Goal: Feedback & Contribution: Contribute content

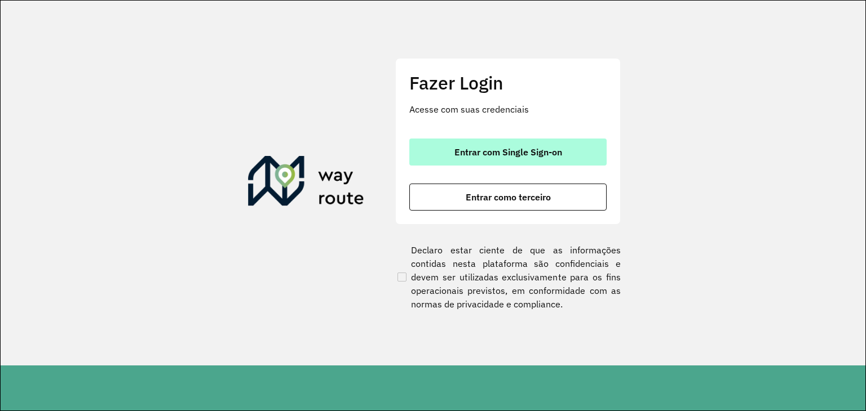
click at [530, 149] on span "Entrar com Single Sign-on" at bounding box center [508, 152] width 108 height 9
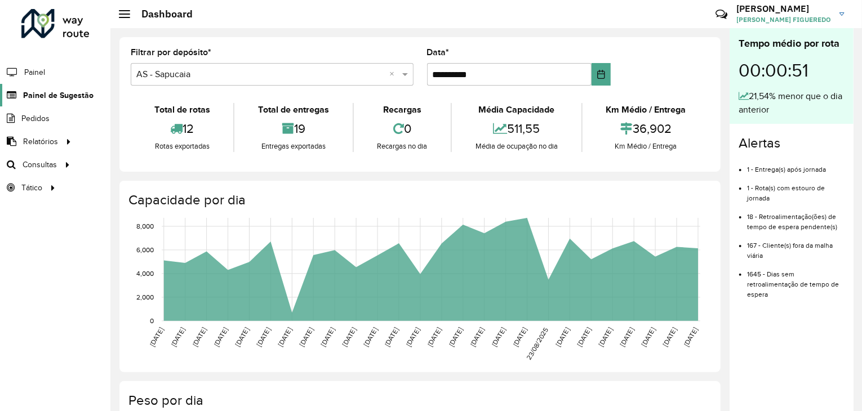
click at [73, 95] on span "Painel de Sugestão" at bounding box center [58, 96] width 70 height 12
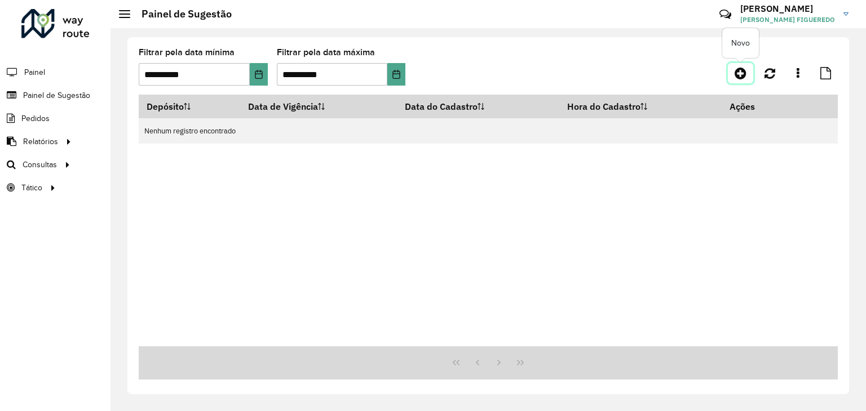
click at [742, 71] on icon at bounding box center [740, 73] width 12 height 14
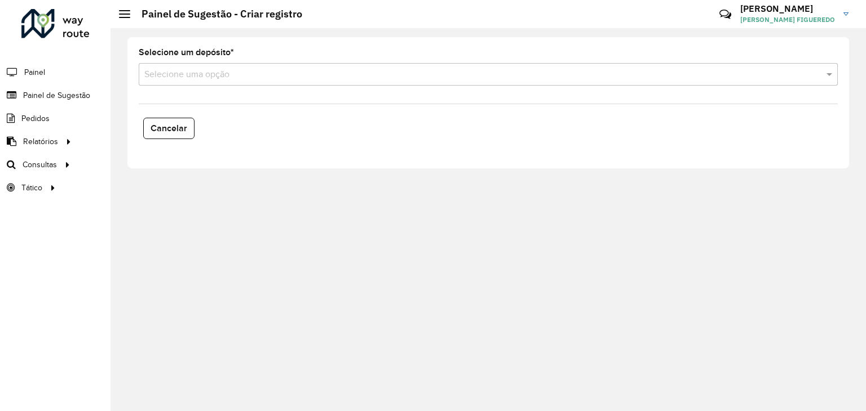
click at [327, 88] on formly-field "Selecione um depósito * Selecione uma opção" at bounding box center [488, 71] width 712 height 46
click at [294, 70] on input "text" at bounding box center [476, 75] width 665 height 14
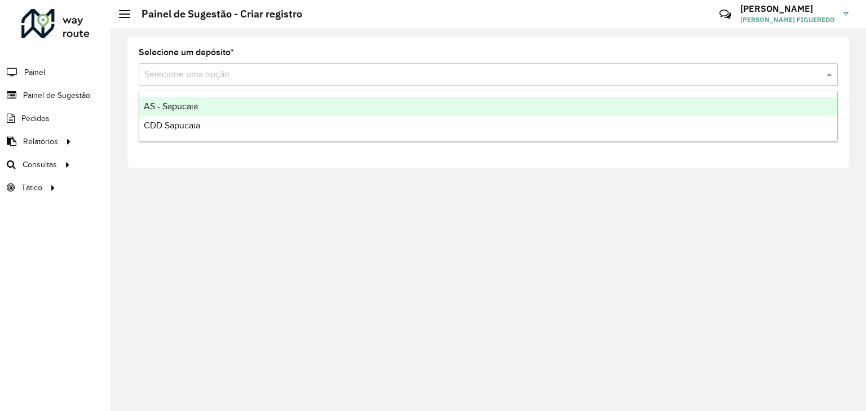
drag, startPoint x: 203, startPoint y: 130, endPoint x: 203, endPoint y: 113, distance: 16.9
click at [203, 113] on div "AS - Sapucaia CDD Sapucaia" at bounding box center [488, 116] width 698 height 38
click at [203, 113] on div "AS - Sapucaia" at bounding box center [488, 106] width 698 height 19
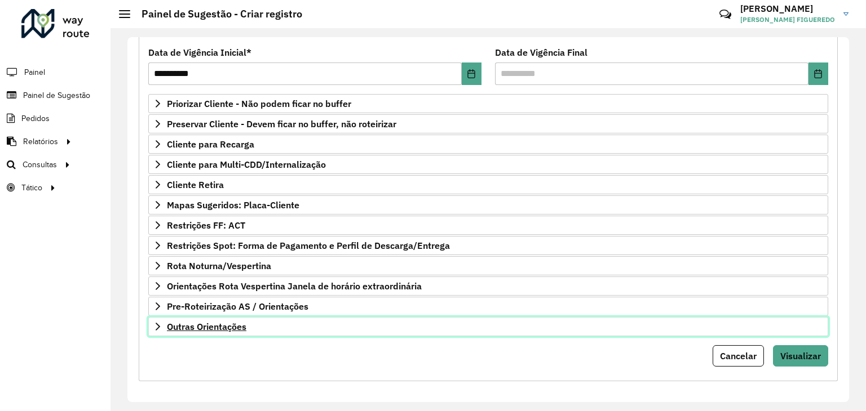
click at [263, 330] on link "Outras Orientações" at bounding box center [488, 326] width 680 height 19
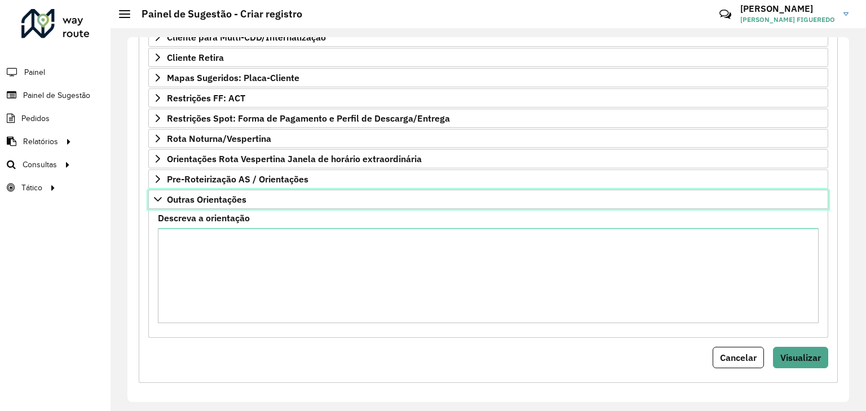
scroll to position [276, 0]
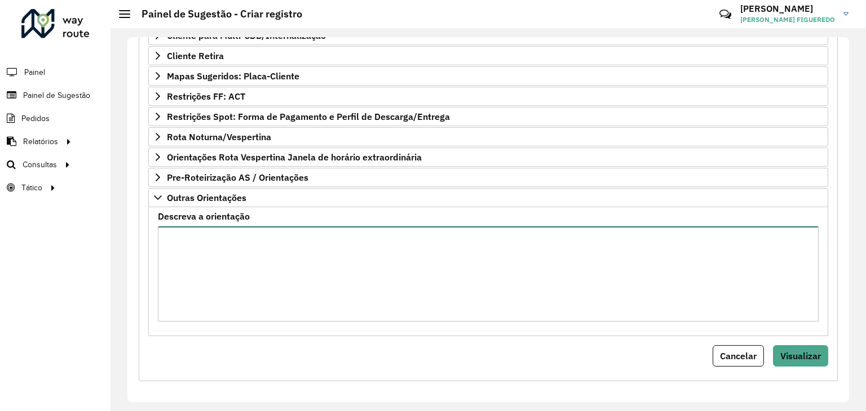
click at [251, 298] on textarea "Descreva a orientação" at bounding box center [488, 274] width 660 height 95
paste textarea "**********"
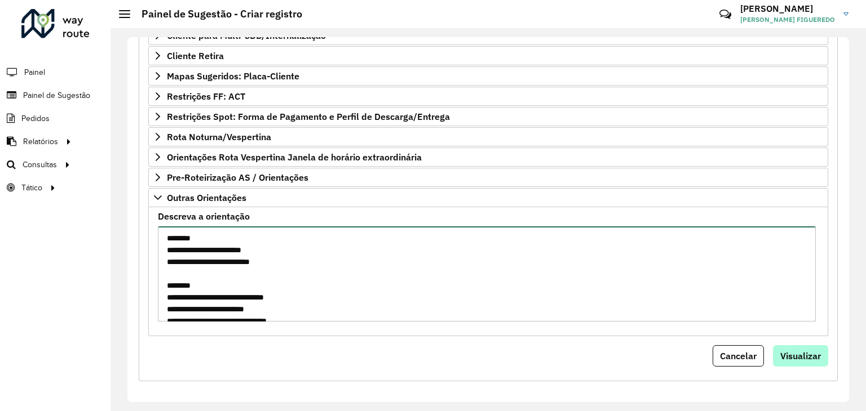
type textarea "**********"
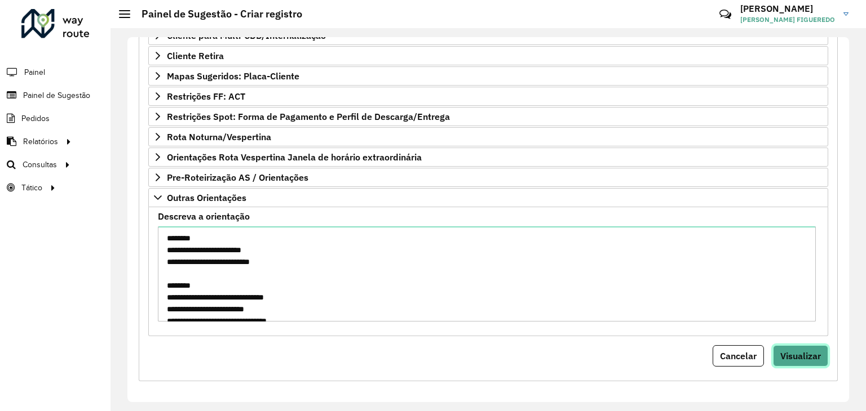
click at [802, 354] on span "Visualizar" at bounding box center [800, 355] width 41 height 11
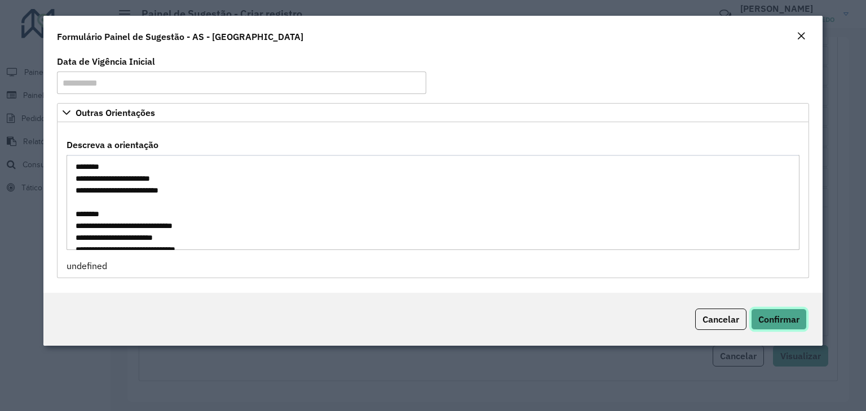
click at [784, 312] on button "Confirmar" at bounding box center [779, 319] width 56 height 21
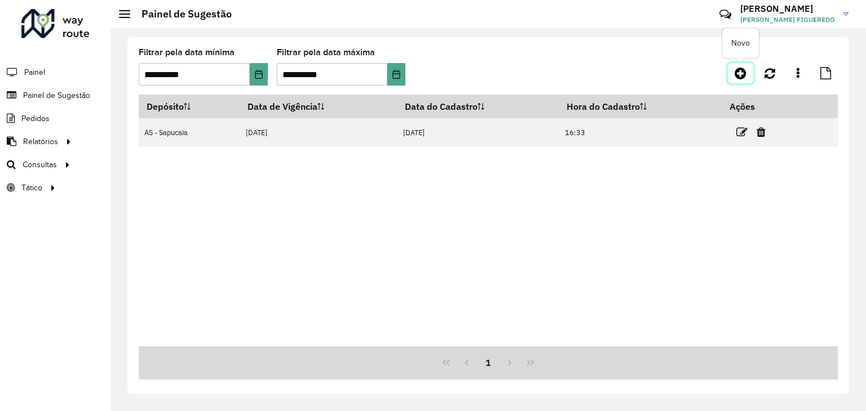
click at [746, 70] on link at bounding box center [739, 73] width 25 height 20
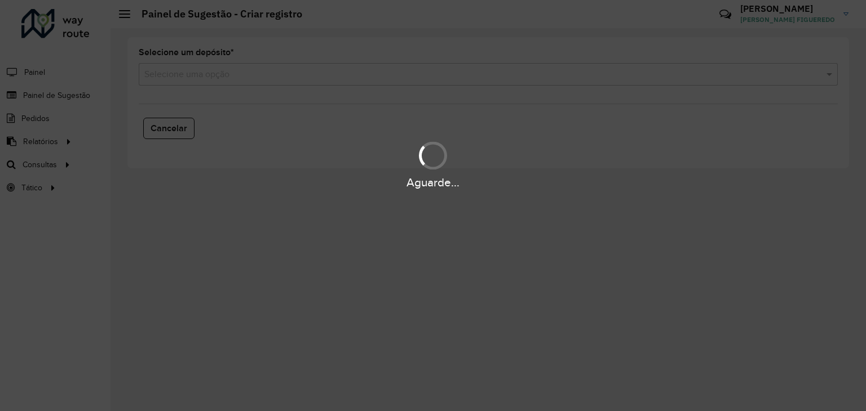
click at [309, 71] on div "Aguarde..." at bounding box center [433, 205] width 866 height 411
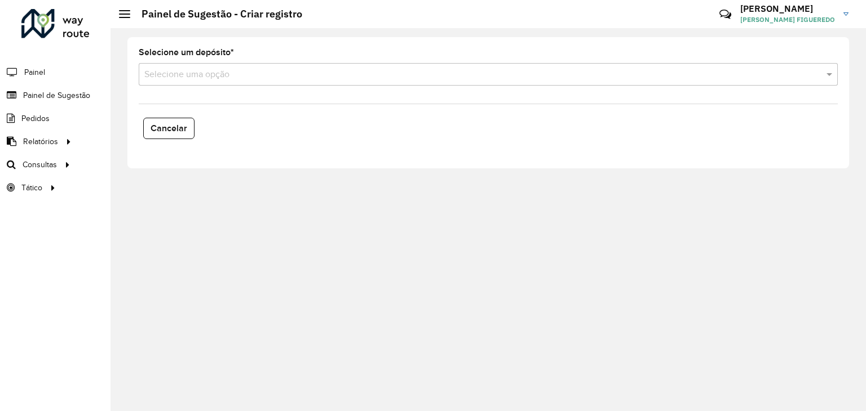
click at [194, 75] on input "text" at bounding box center [476, 75] width 665 height 14
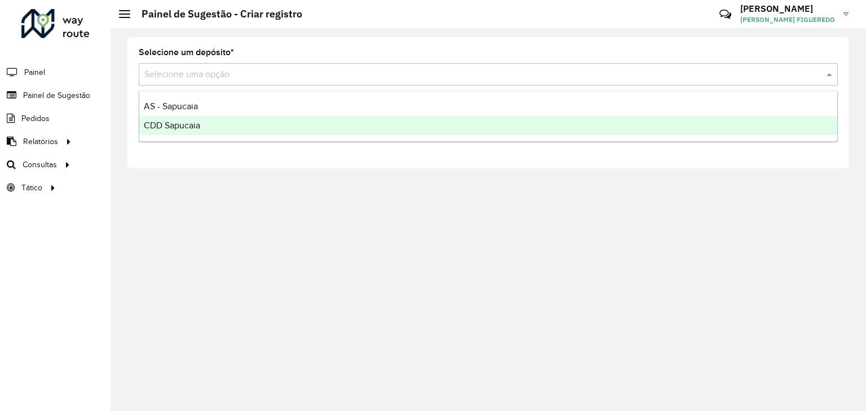
click at [185, 126] on span "CDD Sapucaia" at bounding box center [172, 126] width 56 height 10
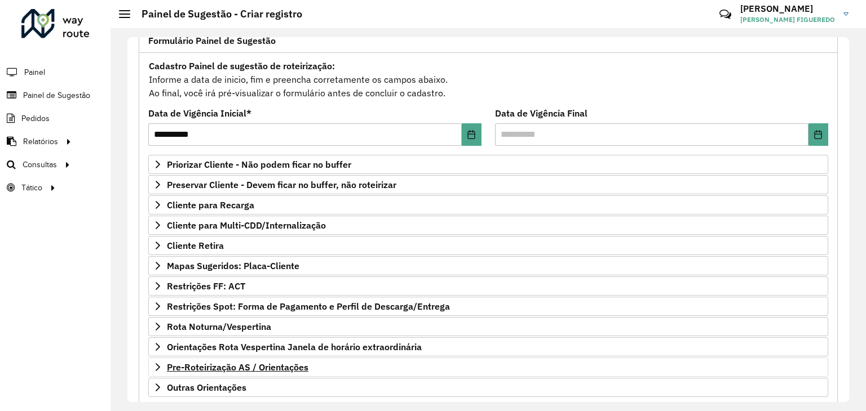
scroll to position [147, 0]
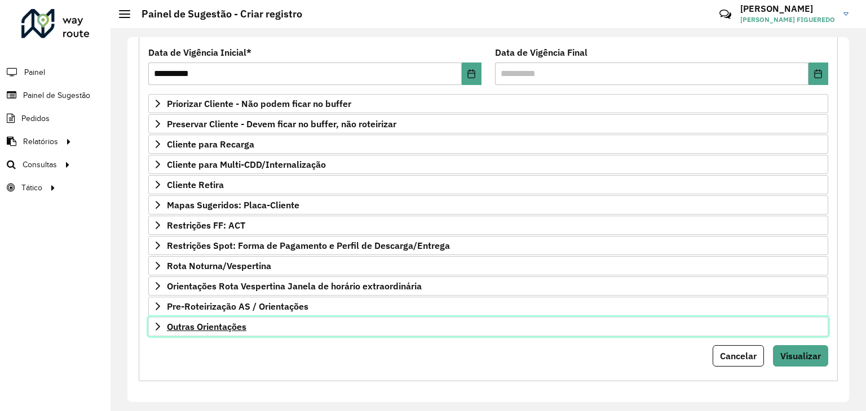
click at [242, 317] on link "Outras Orientações" at bounding box center [488, 326] width 680 height 19
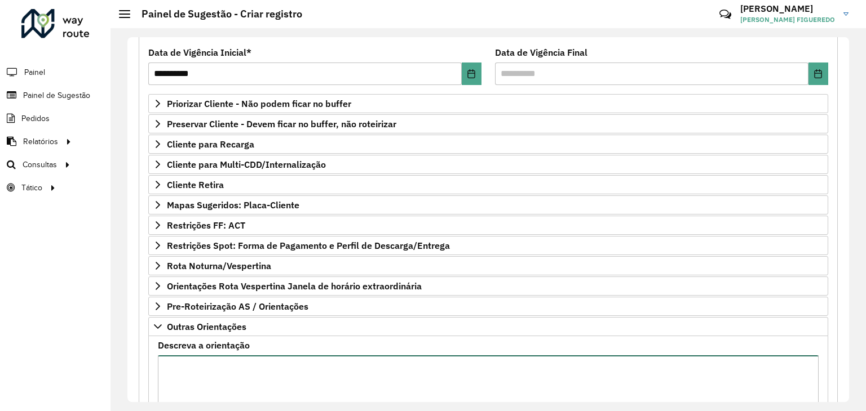
click at [289, 387] on textarea "Descreva a orientação" at bounding box center [488, 403] width 660 height 95
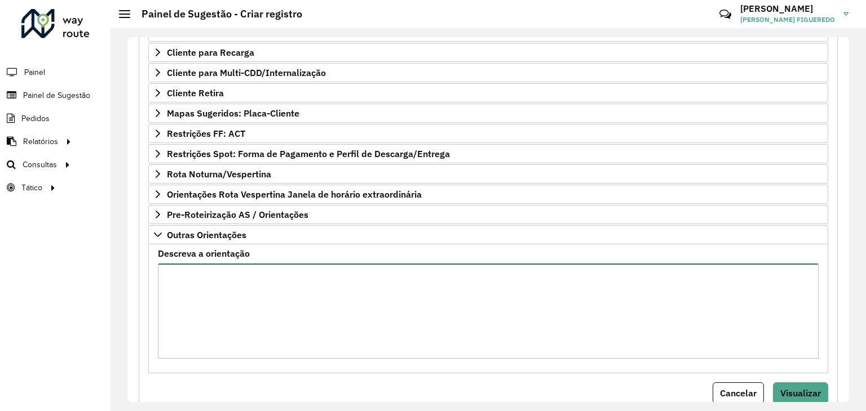
scroll to position [276, 0]
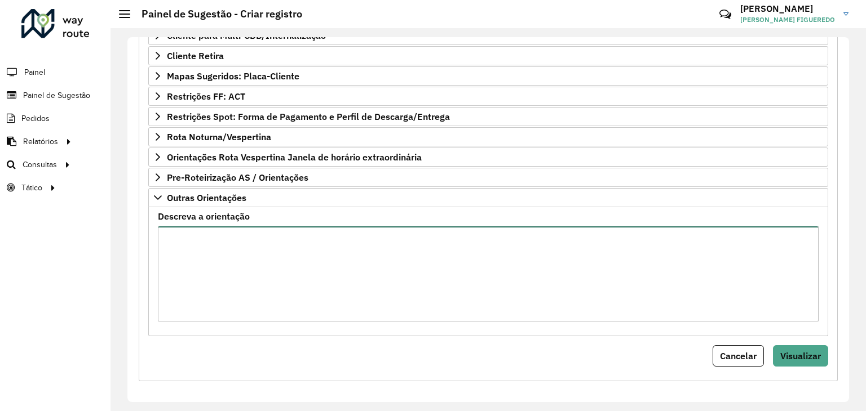
click at [221, 280] on textarea "Descreva a orientação" at bounding box center [488, 274] width 660 height 95
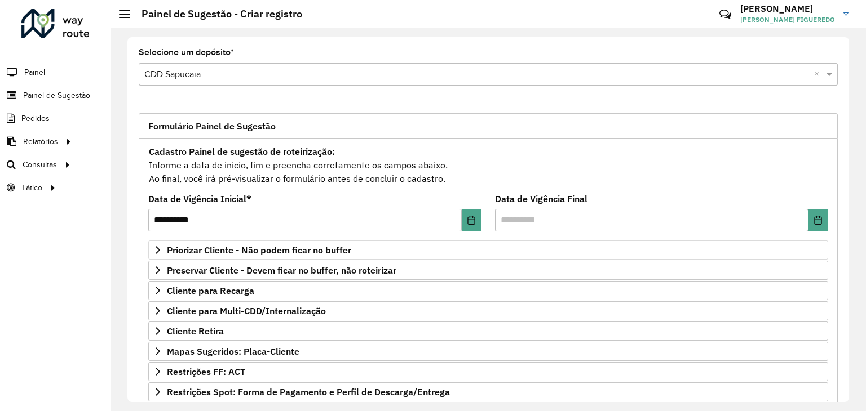
scroll to position [0, 0]
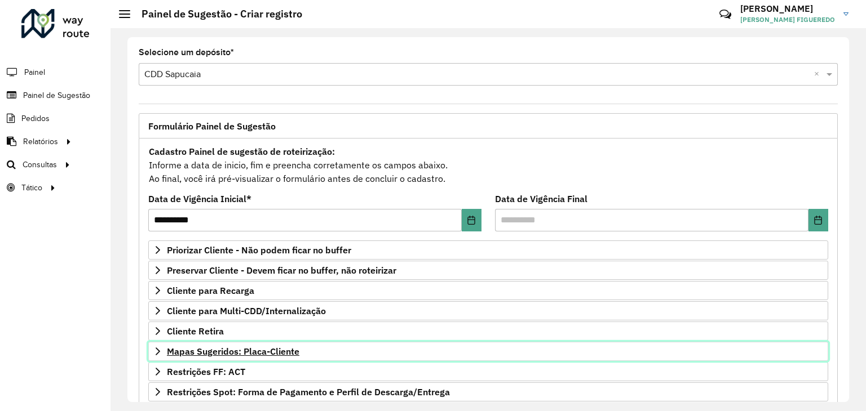
click at [214, 347] on span "Mapas Sugeridos: Placa-Cliente" at bounding box center [233, 351] width 132 height 9
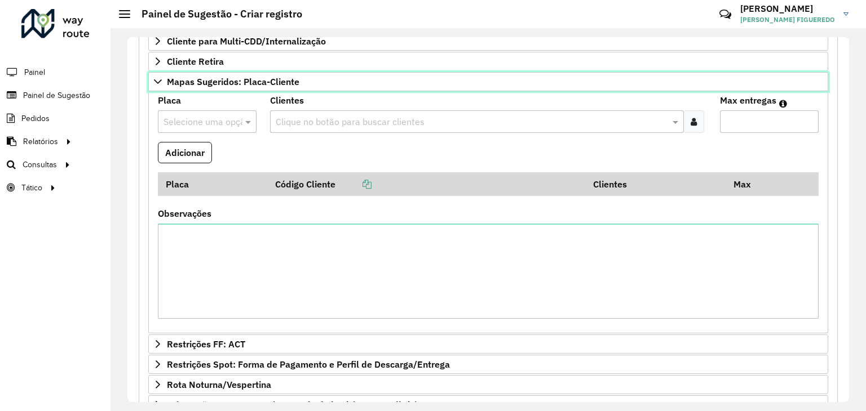
scroll to position [282, 0]
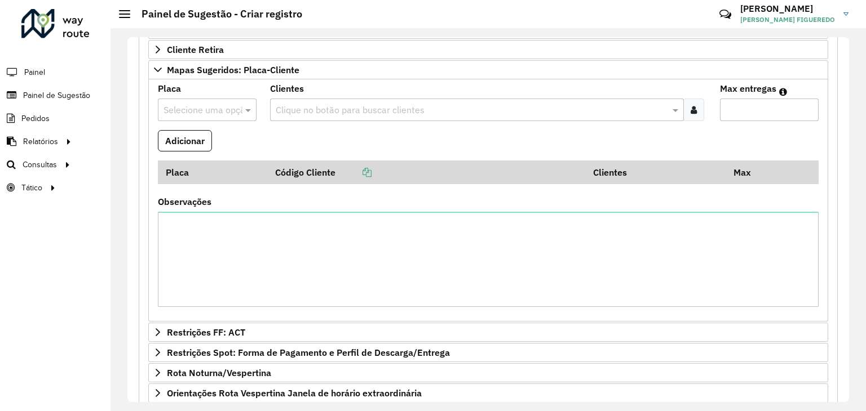
click at [214, 104] on input "text" at bounding box center [195, 111] width 65 height 14
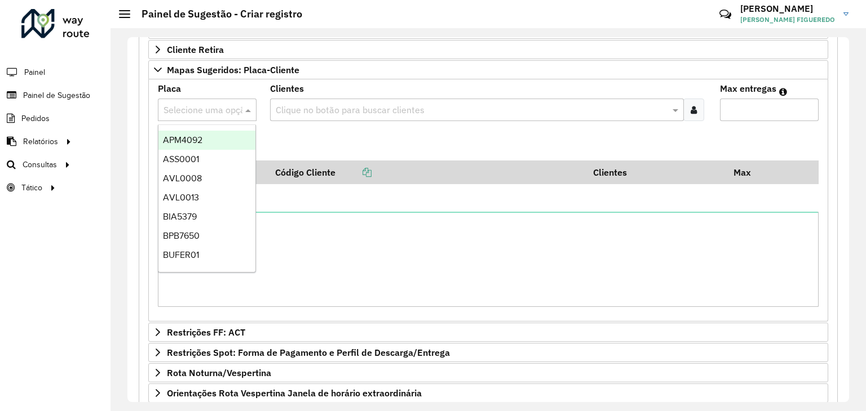
click at [354, 121] on formly-field "Clientes Clique no botão para buscar clientes" at bounding box center [487, 108] width 449 height 46
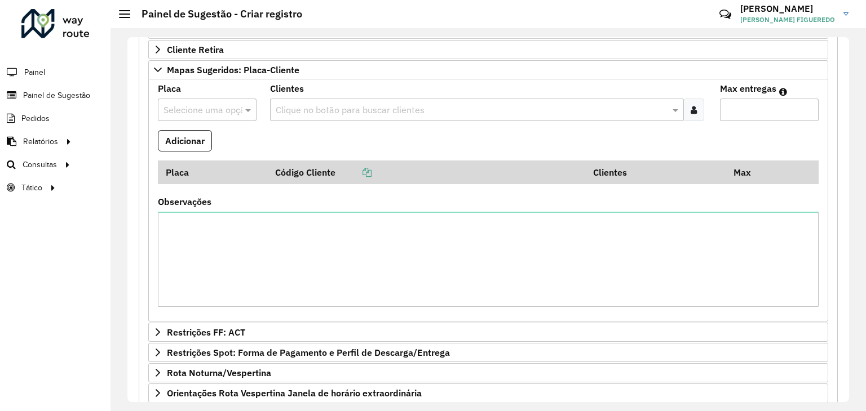
click at [348, 104] on input "text" at bounding box center [471, 111] width 396 height 14
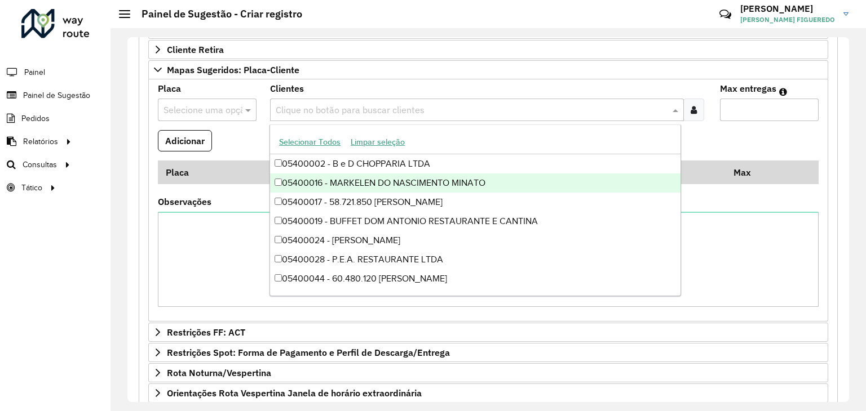
paste input "*****"
type input "*****"
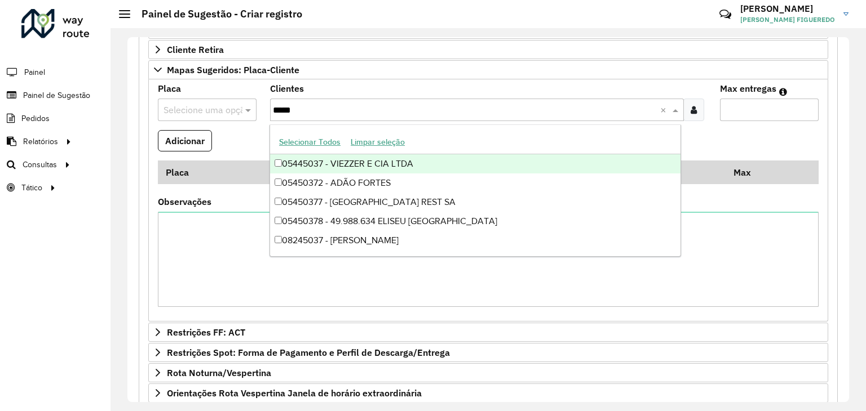
click at [344, 164] on div "05445037 - VIEZZER E CIA LTDA" at bounding box center [475, 163] width 410 height 19
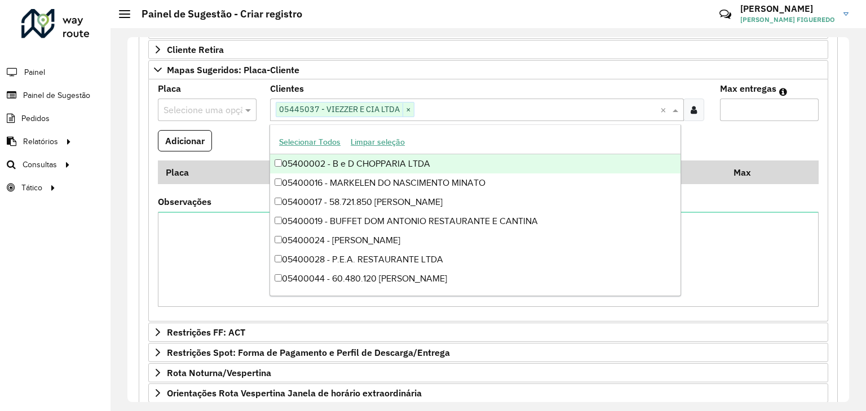
click at [769, 106] on input "Max entregas" at bounding box center [769, 110] width 99 height 23
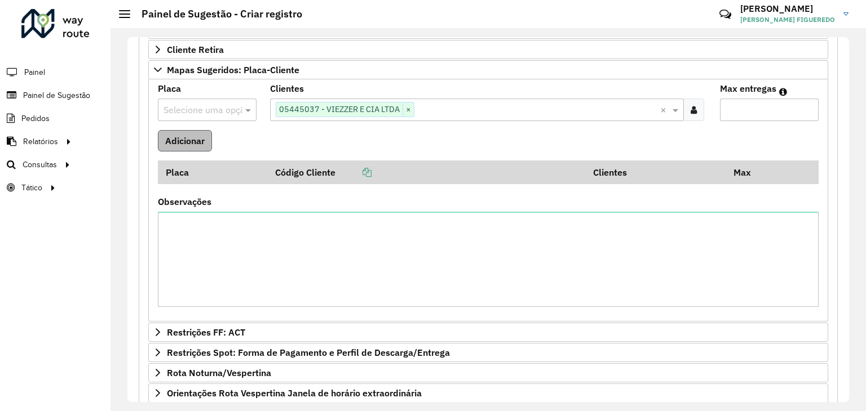
type input "*"
click at [202, 135] on button "Adicionar" at bounding box center [185, 140] width 54 height 21
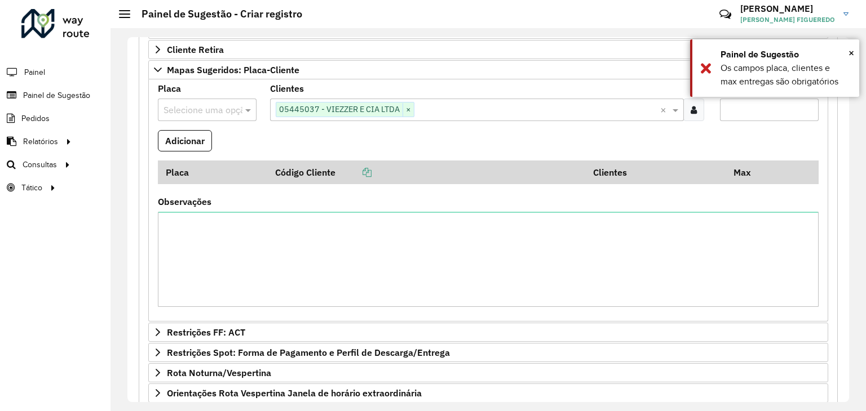
click at [426, 109] on input "text" at bounding box center [536, 111] width 245 height 14
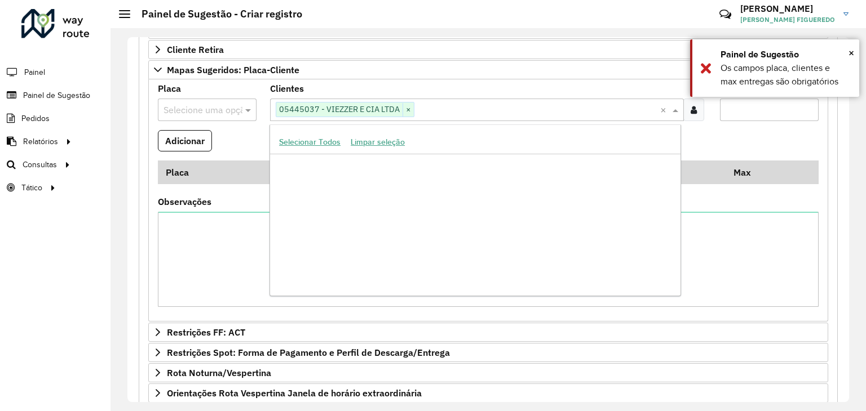
scroll to position [210550, 0]
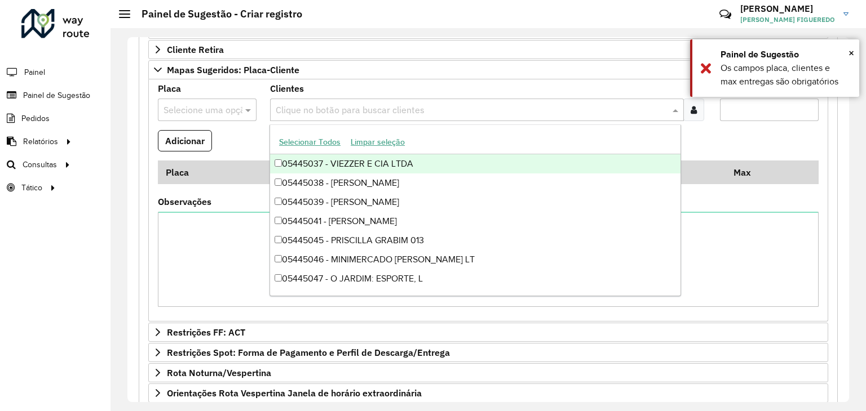
click at [766, 111] on input "*" at bounding box center [769, 110] width 99 height 23
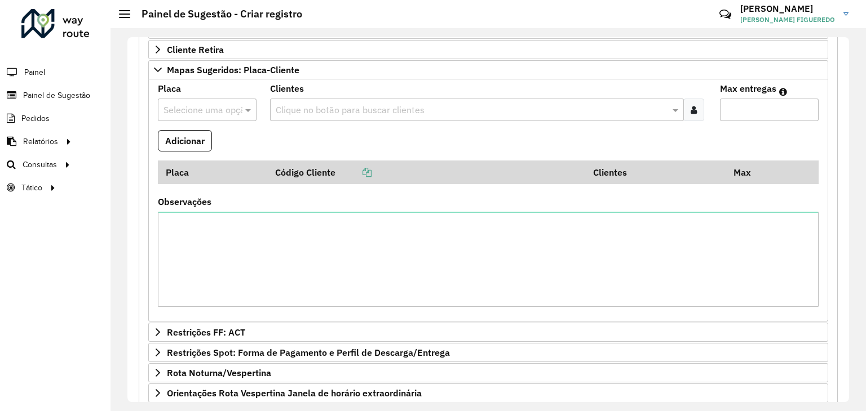
click at [248, 116] on div "Selecione uma opção" at bounding box center [207, 110] width 99 height 23
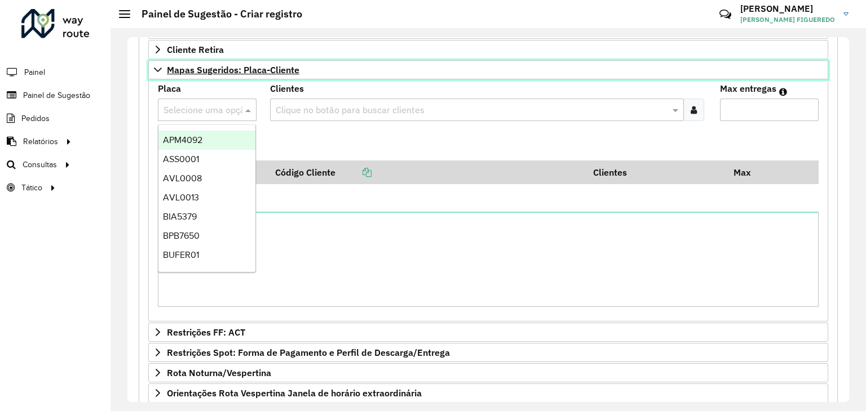
click at [214, 70] on span "Mapas Sugeridos: Placa-Cliente" at bounding box center [233, 69] width 132 height 9
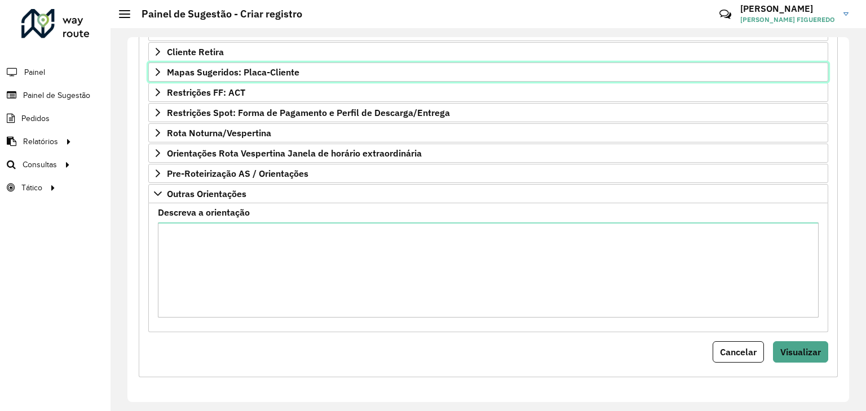
scroll to position [276, 0]
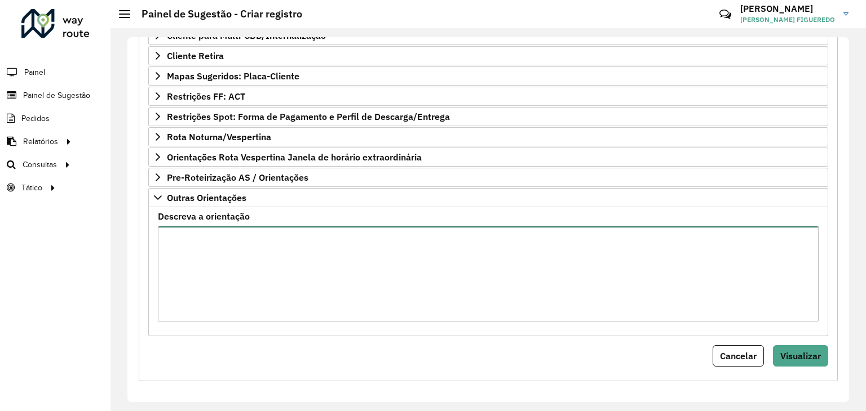
click at [225, 260] on textarea "Descreva a orientação" at bounding box center [488, 274] width 660 height 95
paste textarea "*****"
click at [164, 235] on textarea "*****" at bounding box center [488, 274] width 660 height 95
click at [237, 241] on textarea "********" at bounding box center [488, 274] width 660 height 95
type textarea "**********"
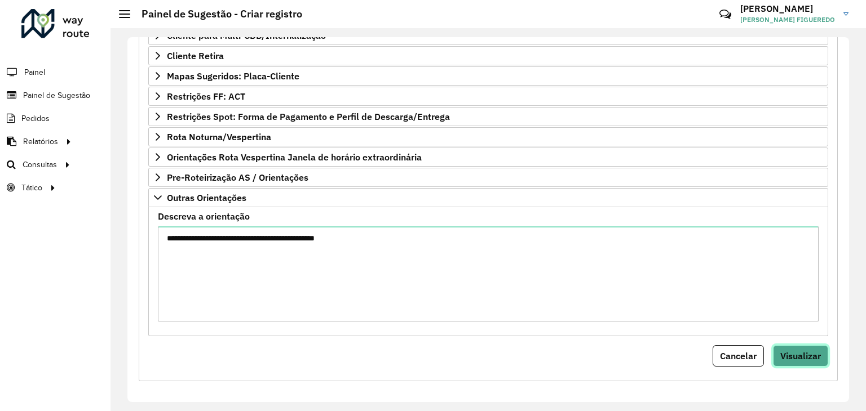
click at [796, 358] on span "Visualizar" at bounding box center [800, 355] width 41 height 11
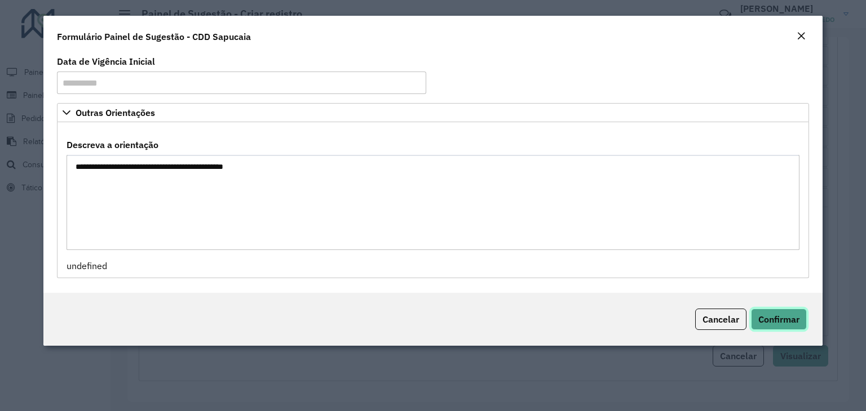
click at [775, 314] on span "Confirmar" at bounding box center [778, 319] width 41 height 11
